Goal: Information Seeking & Learning: Learn about a topic

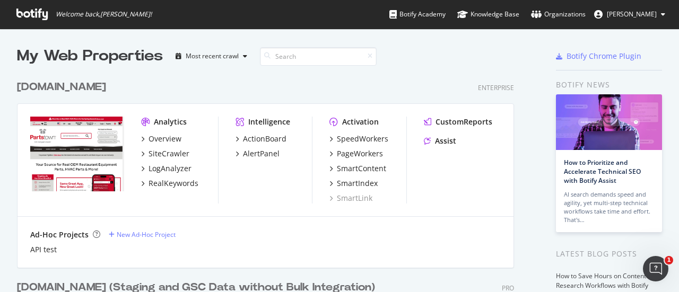
click at [0, 99] on div "My Web Properties Most recent crawl [DOMAIN_NAME] Enterprise Analytics Overview…" at bounding box center [339, 278] width 679 height 499
click at [176, 179] on div "RealKeywords" at bounding box center [173, 183] width 50 height 11
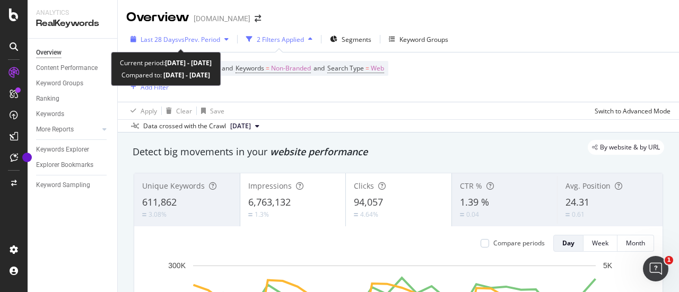
click at [203, 38] on span "vs Prev. Period" at bounding box center [199, 39] width 42 height 9
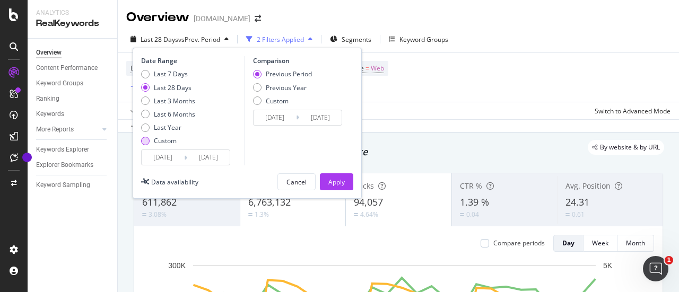
click at [145, 144] on div "Custom" at bounding box center [145, 141] width 8 height 8
click at [176, 169] on div "Date Range Last 7 Days Last 28 Days Last 3 Months Last 6 Months Last Year Custo…" at bounding box center [247, 123] width 229 height 151
click at [175, 164] on input "[DATE]" at bounding box center [163, 157] width 42 height 15
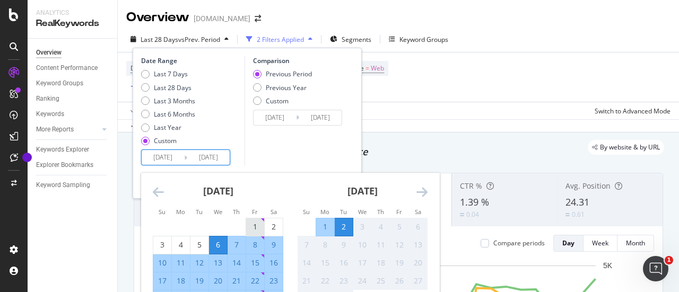
click at [260, 223] on div "1" at bounding box center [255, 227] width 18 height 11
type input "[DATE]"
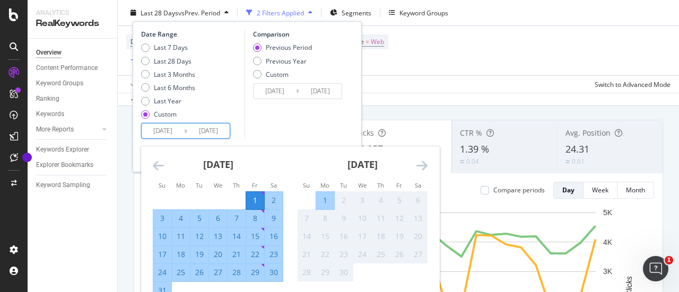
scroll to position [106, 0]
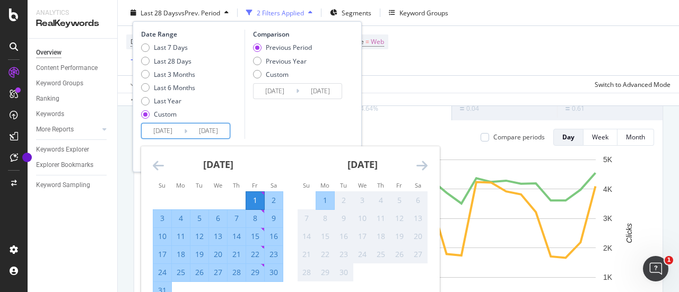
click at [165, 285] on div "31" at bounding box center [162, 290] width 18 height 11
type input "[DATE]"
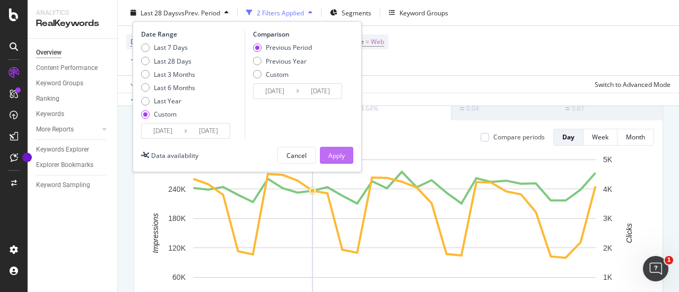
click at [333, 148] on div "Apply" at bounding box center [336, 155] width 16 height 16
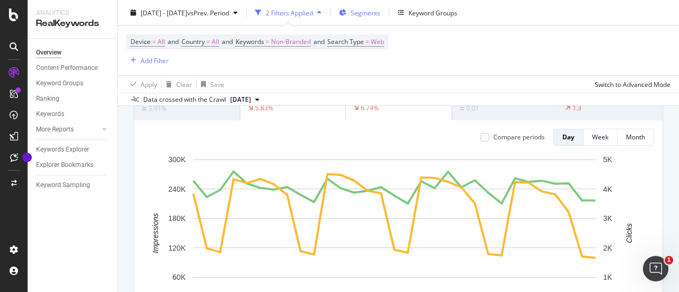
click at [380, 15] on span "Segments" at bounding box center [365, 12] width 30 height 9
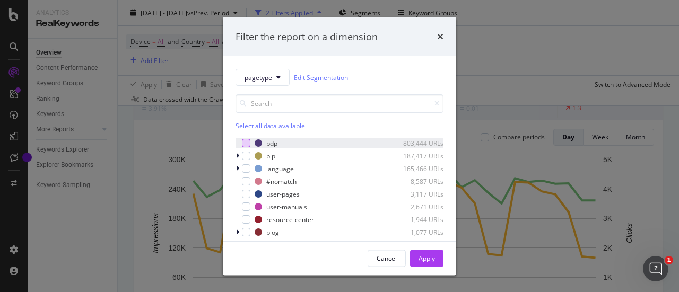
click at [247, 146] on div "modal" at bounding box center [246, 143] width 8 height 8
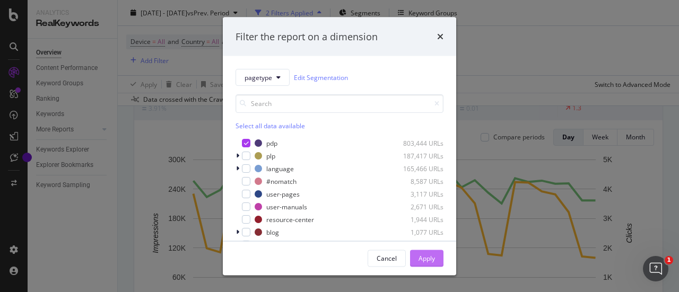
click at [434, 263] on div "Apply" at bounding box center [426, 258] width 16 height 16
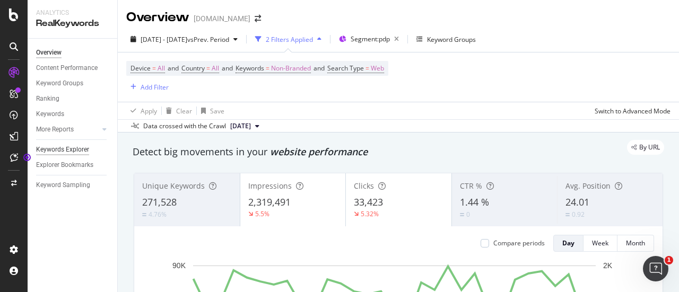
click at [77, 153] on div "Keywords Explorer" at bounding box center [62, 149] width 53 height 11
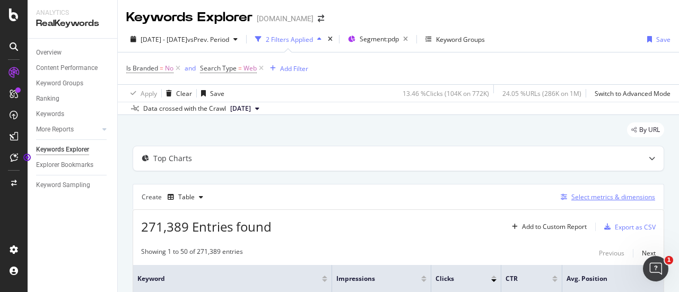
click at [595, 196] on div "Select metrics & dimensions" at bounding box center [613, 196] width 84 height 9
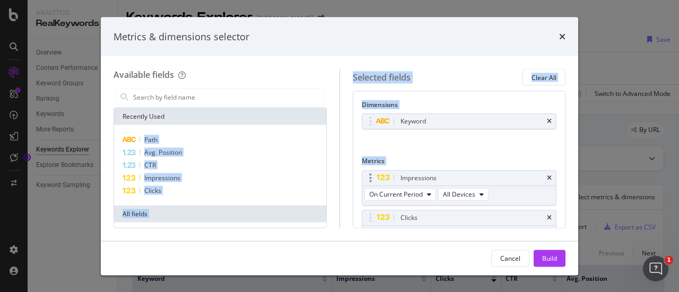
drag, startPoint x: 145, startPoint y: 143, endPoint x: 513, endPoint y: 182, distance: 370.0
click at [513, 182] on div "Available fields Recently Used Path Avg. Position CTR Impressions Clicks All fi…" at bounding box center [339, 148] width 452 height 159
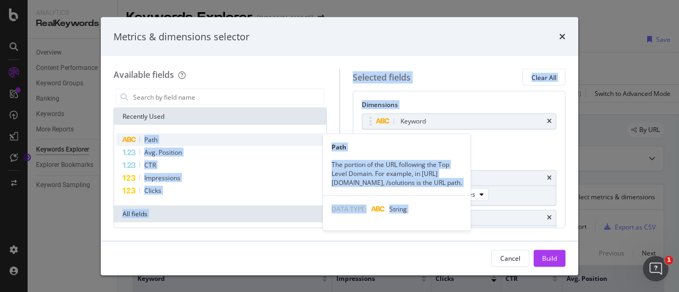
click at [151, 137] on span "Path" at bounding box center [150, 139] width 13 height 9
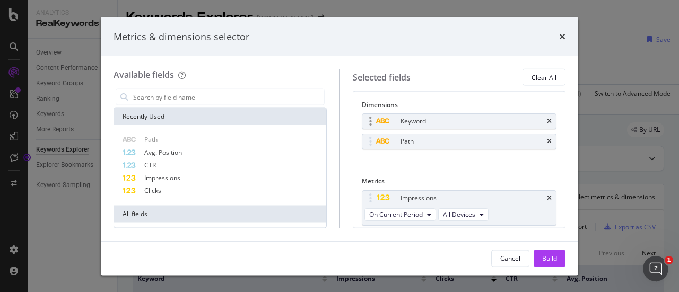
click at [543, 119] on div "Keyword" at bounding box center [459, 121] width 194 height 15
click at [547, 119] on icon "times" at bounding box center [549, 121] width 5 height 6
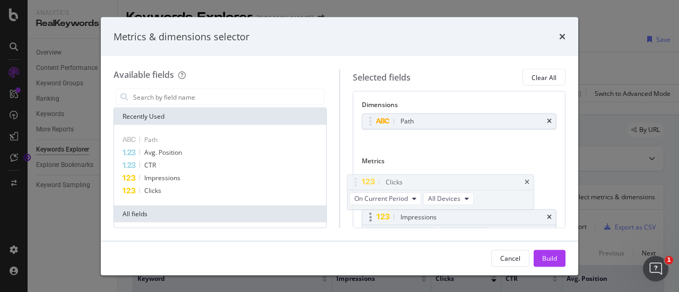
drag, startPoint x: 417, startPoint y: 216, endPoint x: 477, endPoint y: 223, distance: 60.8
click at [402, 179] on body "Analytics RealKeywords Overview Content Performance Keyword Groups Ranking Keyw…" at bounding box center [339, 146] width 679 height 292
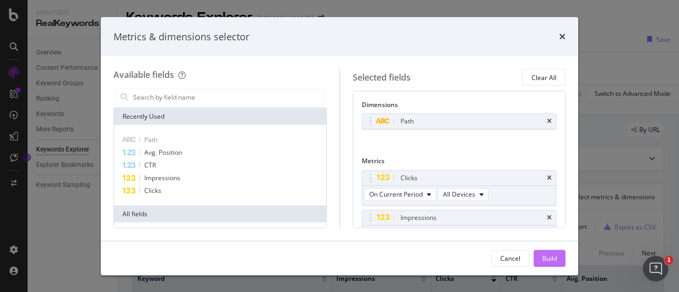
click at [553, 261] on div "Build" at bounding box center [549, 257] width 15 height 9
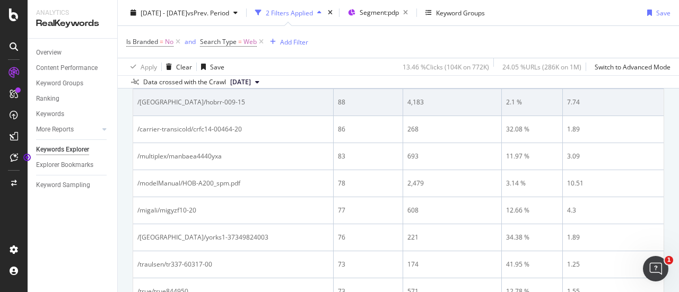
scroll to position [371, 0]
